Goal: Task Accomplishment & Management: Use online tool/utility

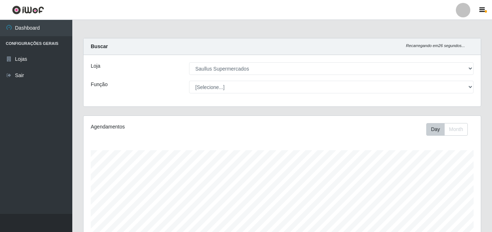
select select "423"
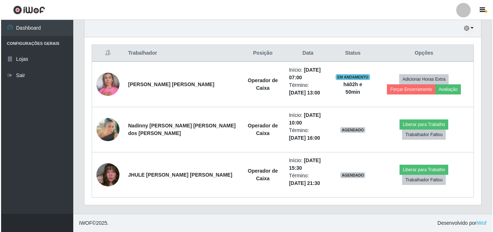
scroll to position [150, 397]
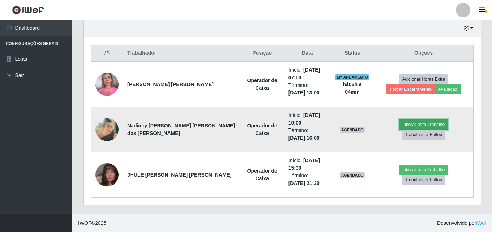
click at [399, 126] on button "Liberar para Trabalho" at bounding box center [423, 124] width 49 height 10
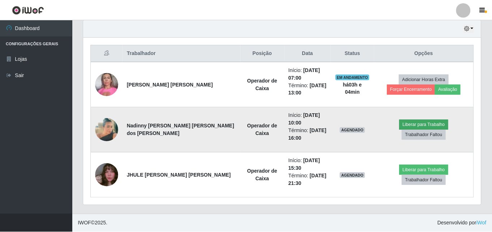
scroll to position [150, 393]
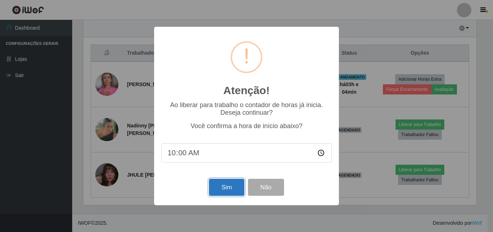
click at [227, 183] on button "Sim" at bounding box center [226, 186] width 35 height 17
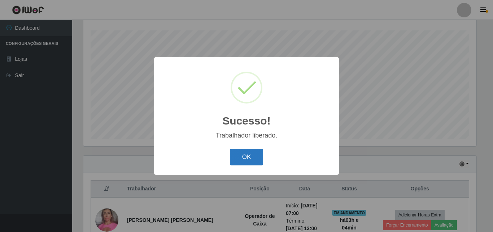
click at [243, 161] on button "OK" at bounding box center [247, 156] width 34 height 17
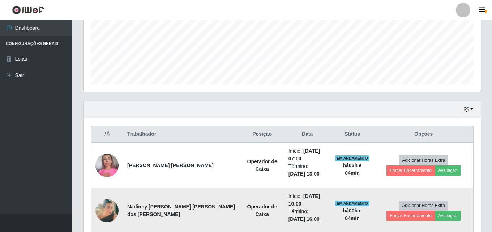
scroll to position [255, 0]
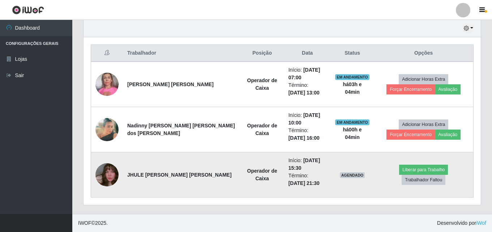
click at [109, 176] on img at bounding box center [106, 174] width 23 height 41
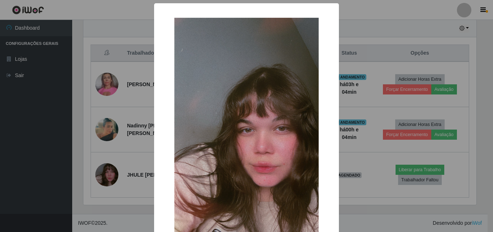
click at [55, 161] on div "× OK Cancel" at bounding box center [246, 116] width 493 height 232
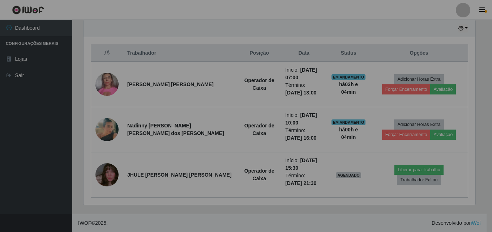
scroll to position [150, 397]
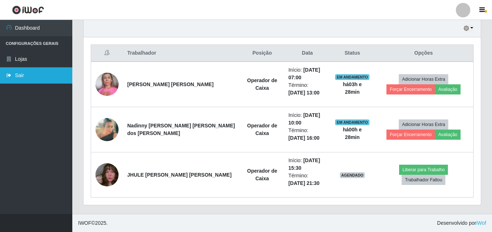
click at [35, 77] on link "Sair" at bounding box center [36, 75] width 72 height 16
